Goal: Transaction & Acquisition: Purchase product/service

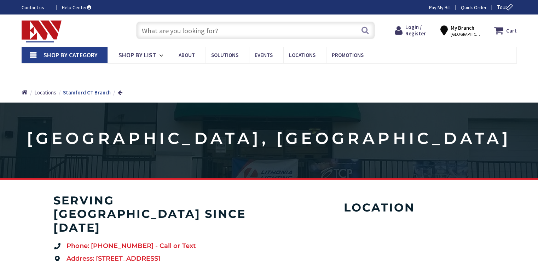
click at [106, 179] on section "[GEOGRAPHIC_DATA], [GEOGRAPHIC_DATA]" at bounding box center [269, 141] width 538 height 77
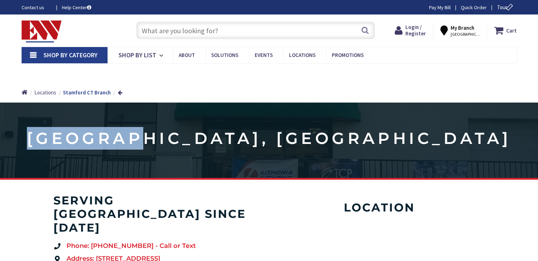
click at [106, 179] on section "[GEOGRAPHIC_DATA], [GEOGRAPHIC_DATA]" at bounding box center [269, 141] width 538 height 77
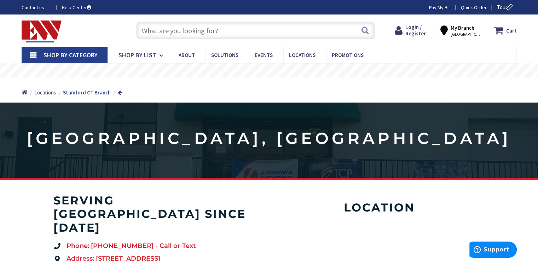
click at [224, 29] on input "text" at bounding box center [255, 31] width 239 height 18
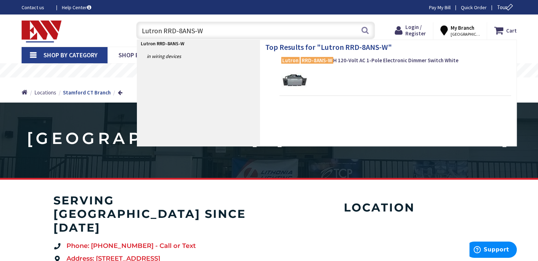
type input "Lutron RRD-8ANS-WH"
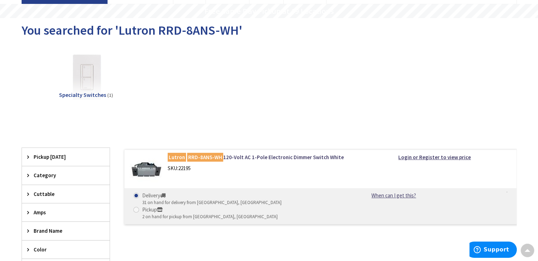
scroll to position [62, 0]
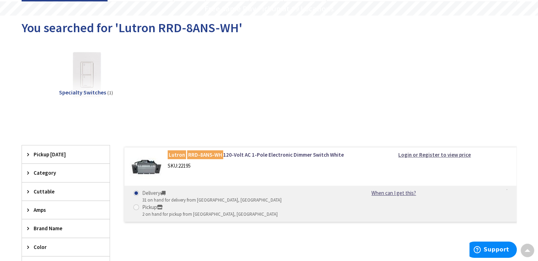
click at [419, 155] on strong "Login or Register to view price" at bounding box center [434, 154] width 72 height 7
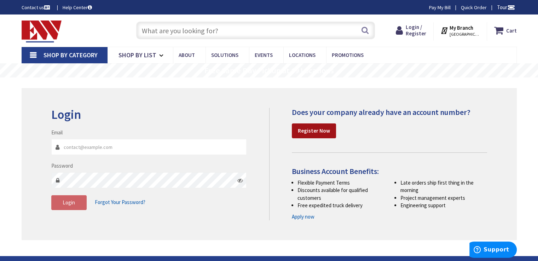
click at [308, 128] on strong "Register Now" at bounding box center [314, 130] width 32 height 7
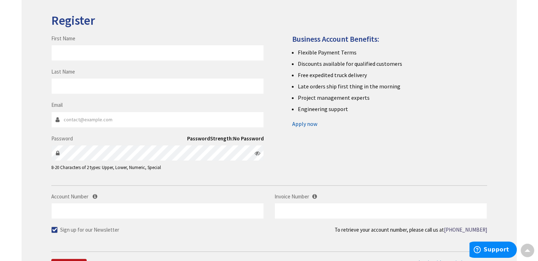
scroll to position [86, 0]
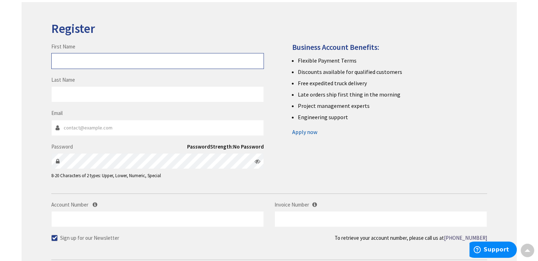
click at [71, 62] on input "First Name" at bounding box center [157, 61] width 213 height 16
type input "Elvis"
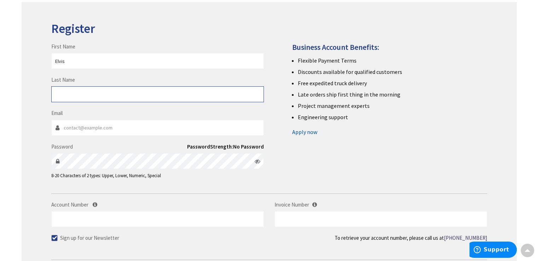
type input "Taffur"
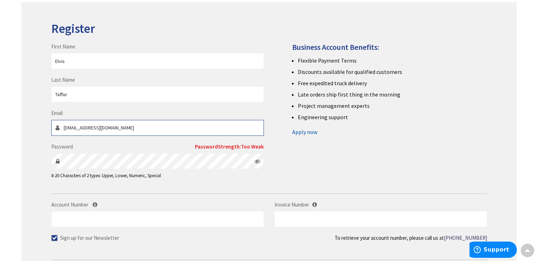
click at [111, 128] on input "viteliotaff@gmail.com" at bounding box center [157, 128] width 213 height 16
type input "v"
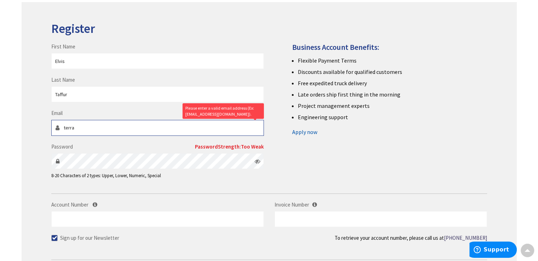
type input "terramartech@gmail.com"
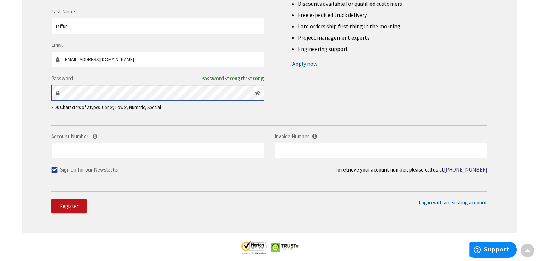
scroll to position [156, 0]
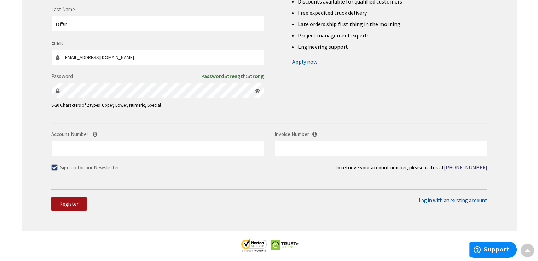
click at [65, 203] on span "Register" at bounding box center [68, 203] width 19 height 7
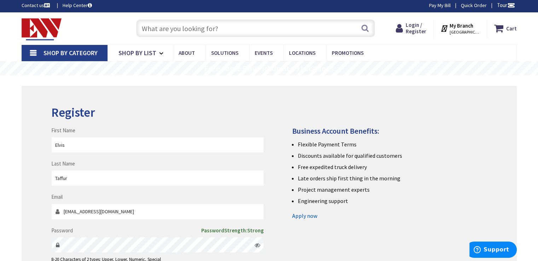
scroll to position [1, 0]
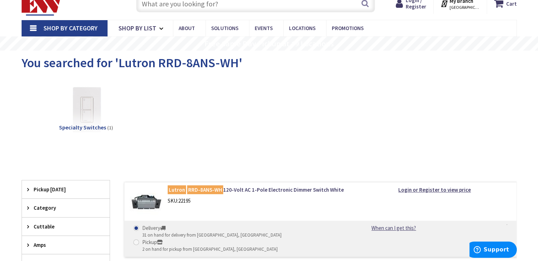
scroll to position [28, 0]
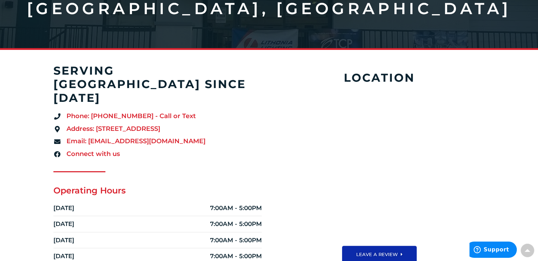
scroll to position [152, 0]
